Goal: Navigation & Orientation: Find specific page/section

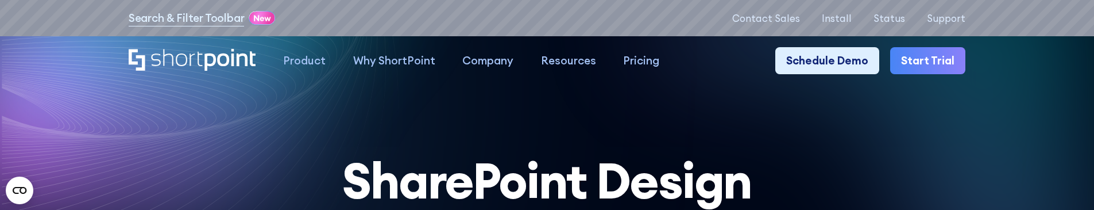
click at [123, 110] on icon at bounding box center [194, 85] width 494 height 226
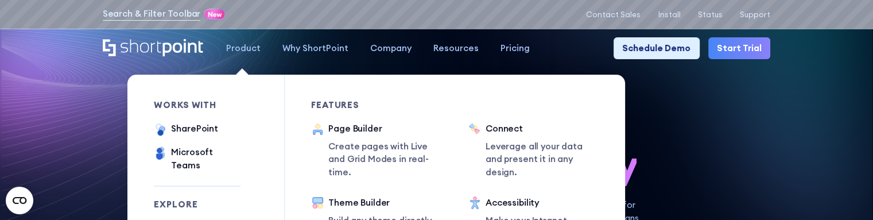
scroll to position [57, 0]
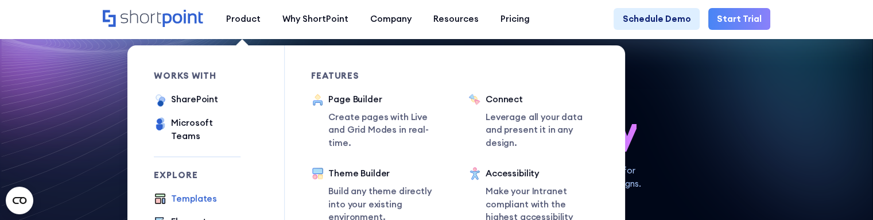
click at [194, 86] on div "Templates" at bounding box center [194, 198] width 46 height 13
